Goal: Find specific page/section: Find specific page/section

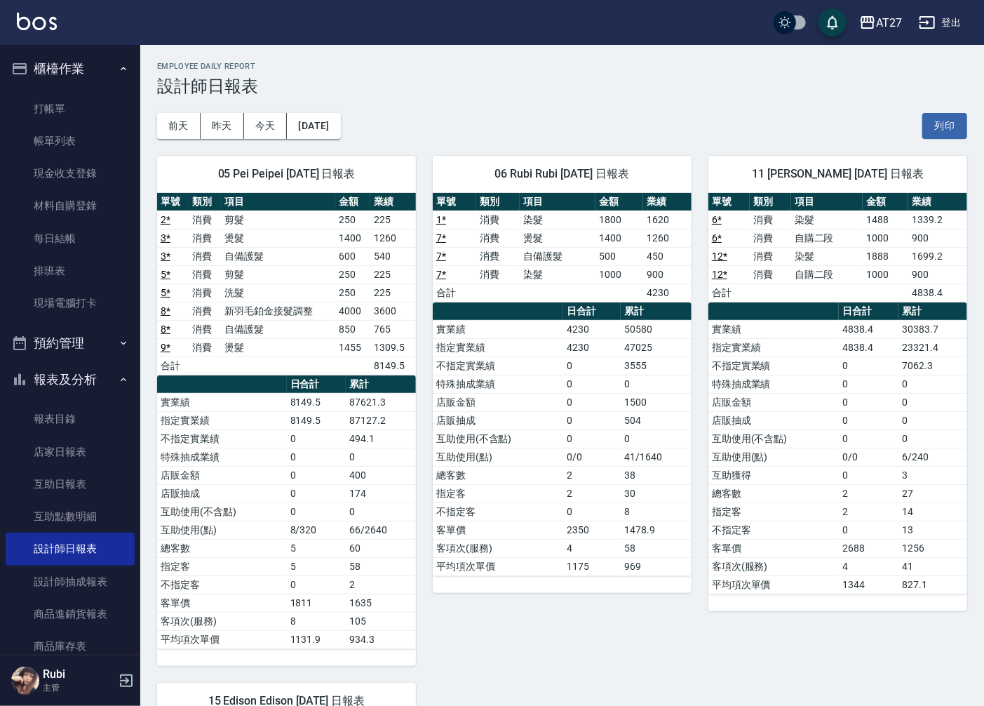
drag, startPoint x: 850, startPoint y: 539, endPoint x: 861, endPoint y: 534, distance: 11.3
click at [857, 536] on td "0" at bounding box center [869, 529] width 60 height 18
click at [858, 537] on td "0" at bounding box center [869, 529] width 60 height 18
click at [851, 492] on td "2" at bounding box center [869, 493] width 60 height 18
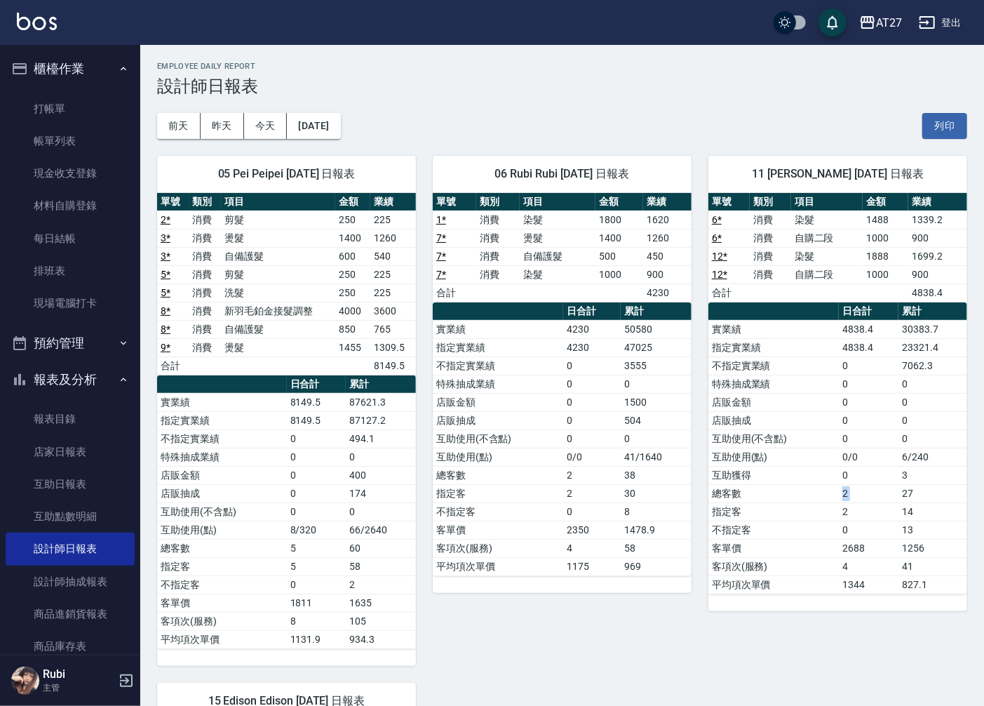
click at [852, 492] on td "2" at bounding box center [869, 493] width 60 height 18
click at [61, 456] on link "店家日報表" at bounding box center [70, 452] width 129 height 32
